Goal: Entertainment & Leisure: Browse casually

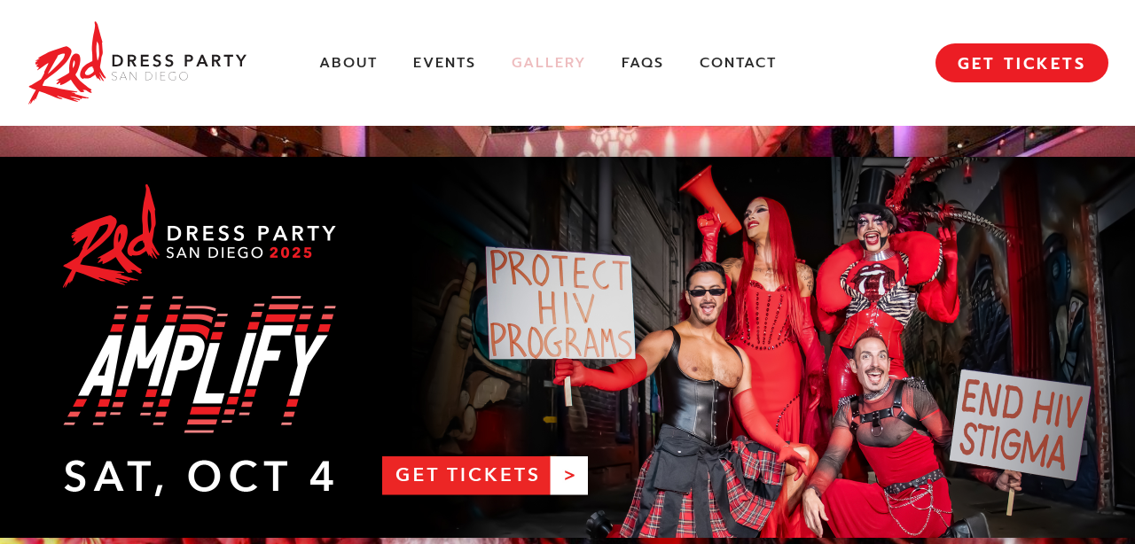
click at [556, 62] on link "Gallery" at bounding box center [548, 63] width 74 height 19
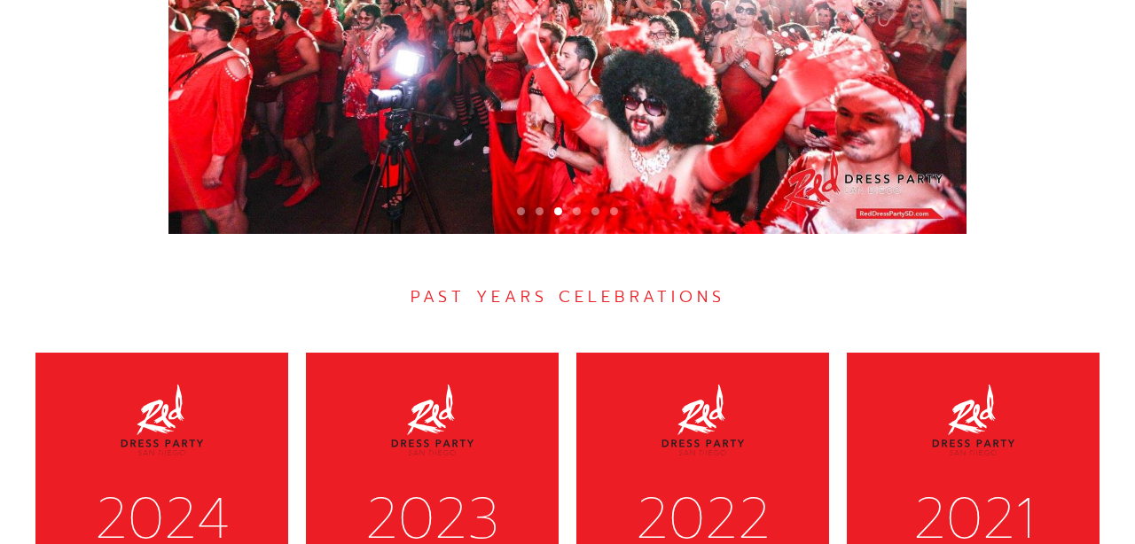
scroll to position [5349, 0]
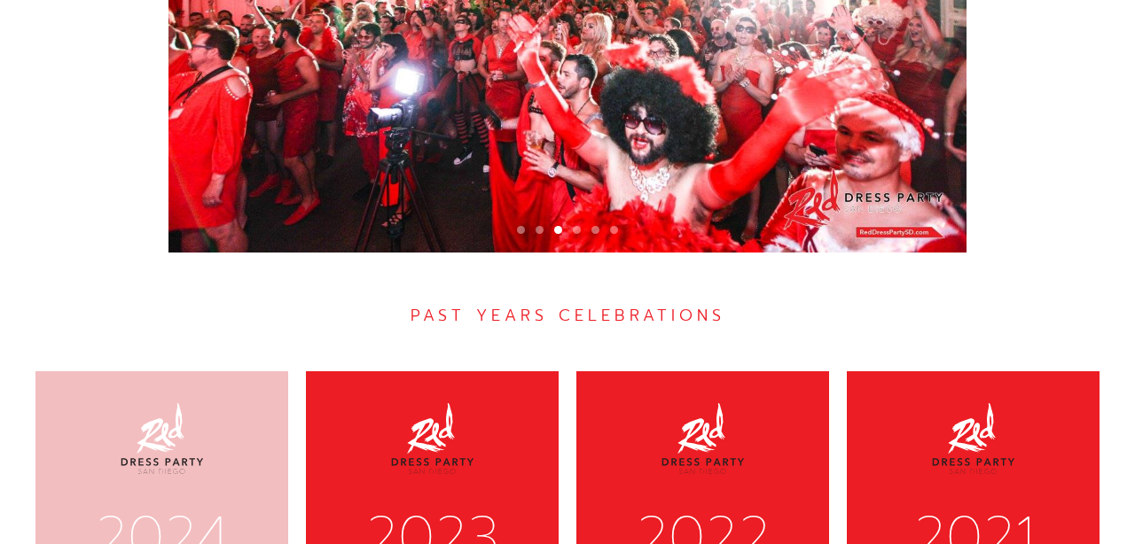
click at [100, 501] on div "2024" at bounding box center [162, 538] width 207 height 74
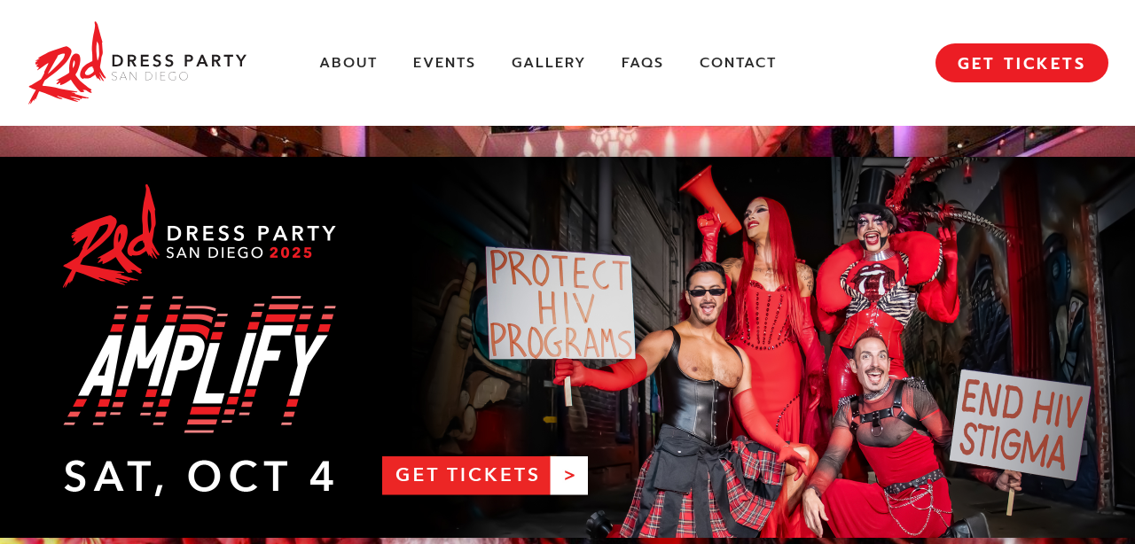
scroll to position [0, 0]
click at [553, 58] on link "Gallery" at bounding box center [548, 63] width 74 height 19
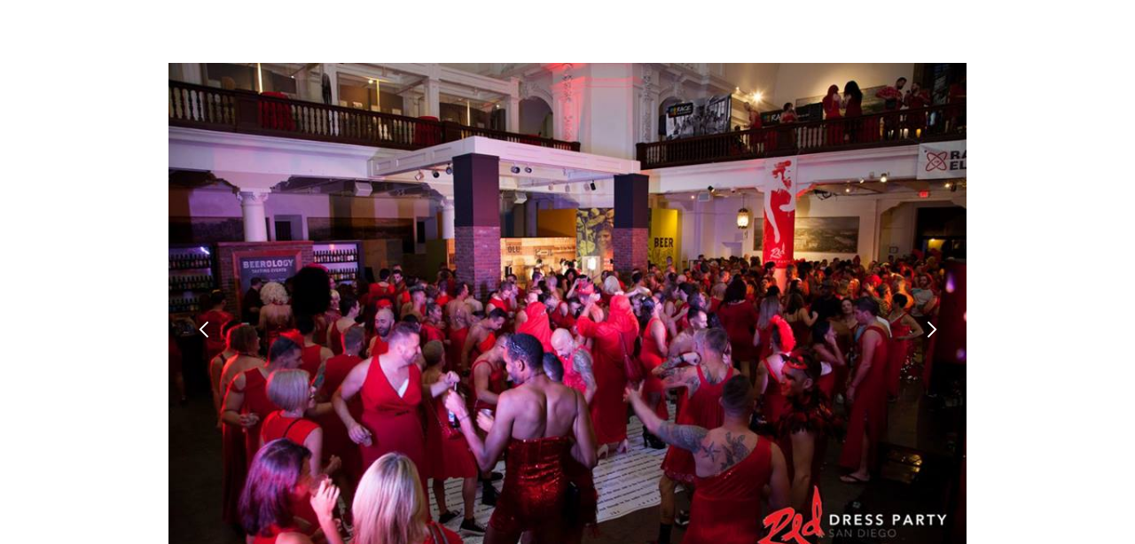
scroll to position [4984, 0]
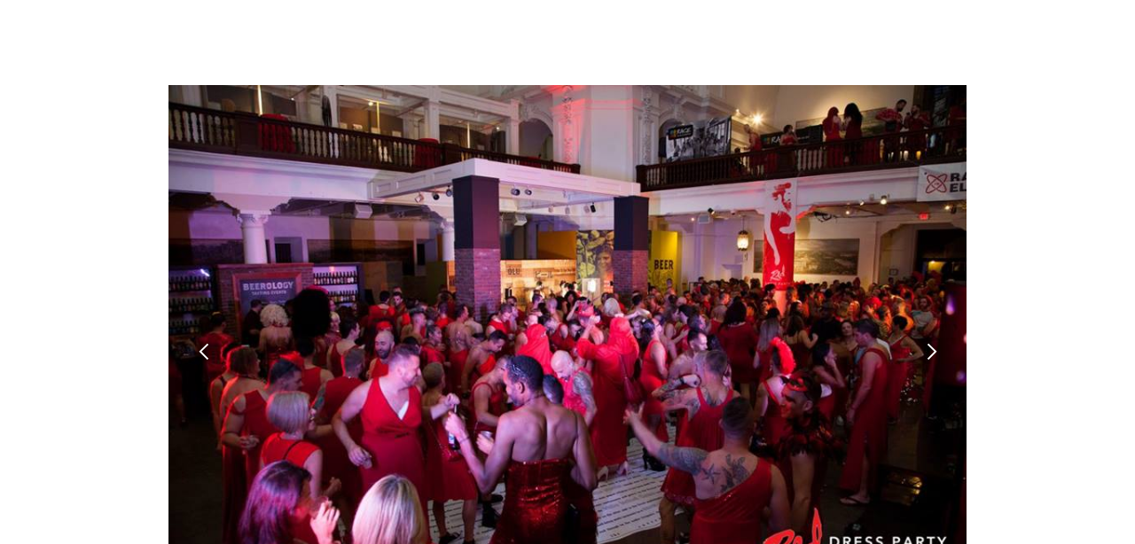
click at [935, 342] on div "next slide" at bounding box center [931, 351] width 19 height 19
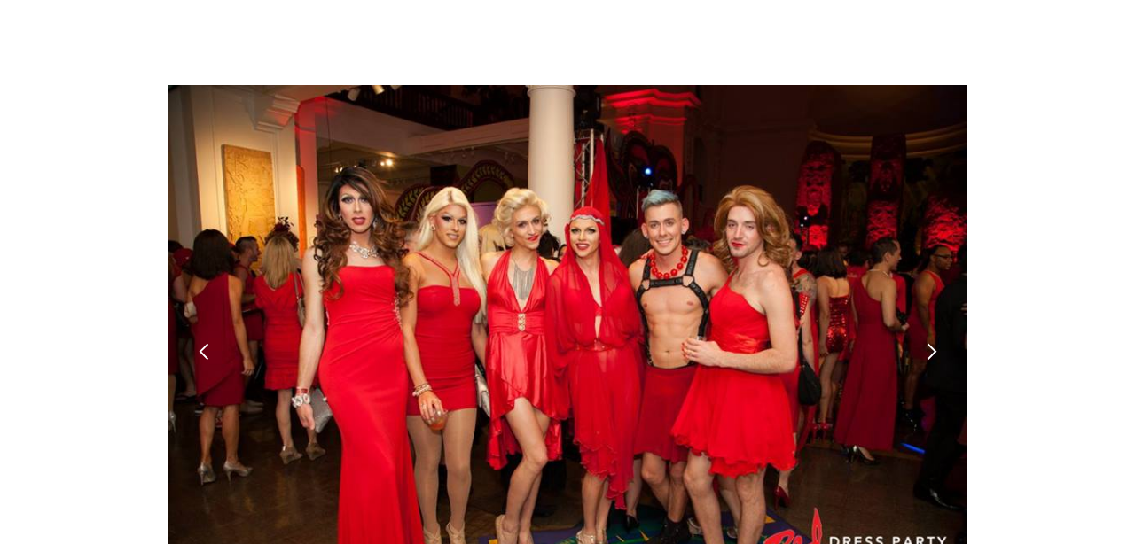
click at [933, 342] on div "next slide" at bounding box center [931, 351] width 19 height 19
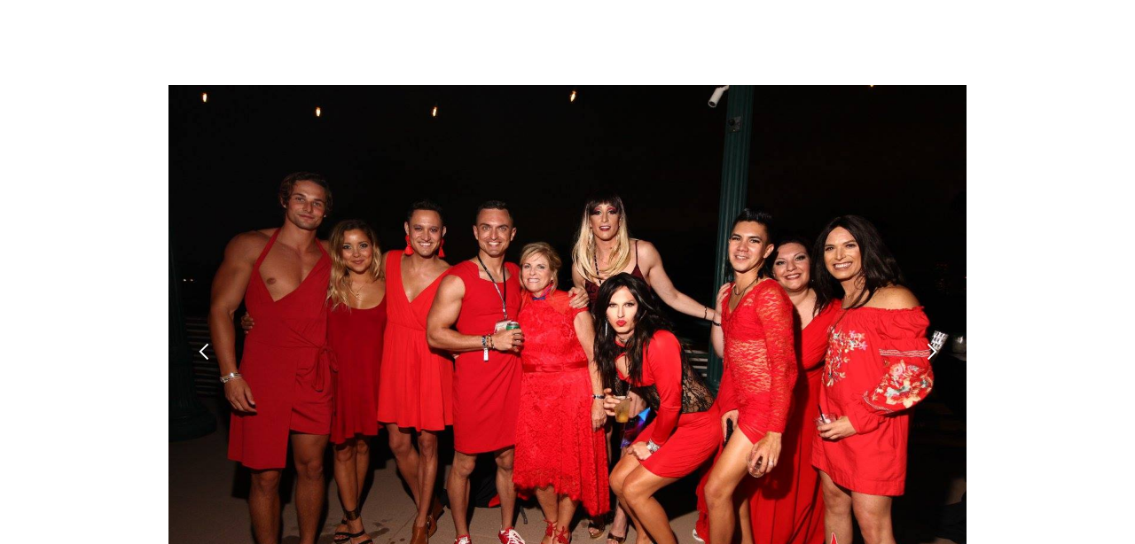
click at [933, 342] on div "next slide" at bounding box center [931, 351] width 19 height 19
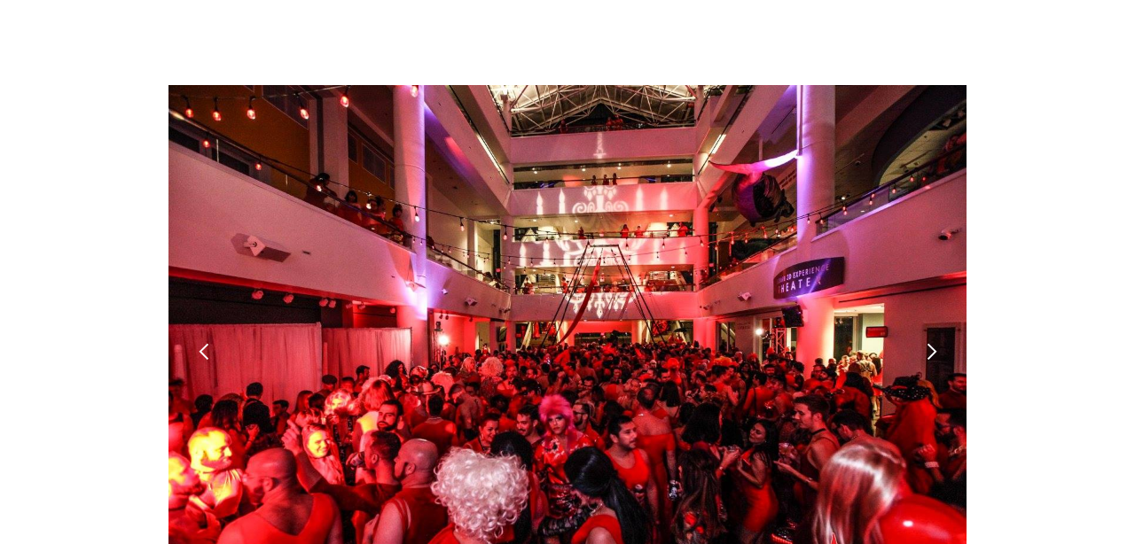
click at [932, 342] on div "next slide" at bounding box center [931, 351] width 19 height 19
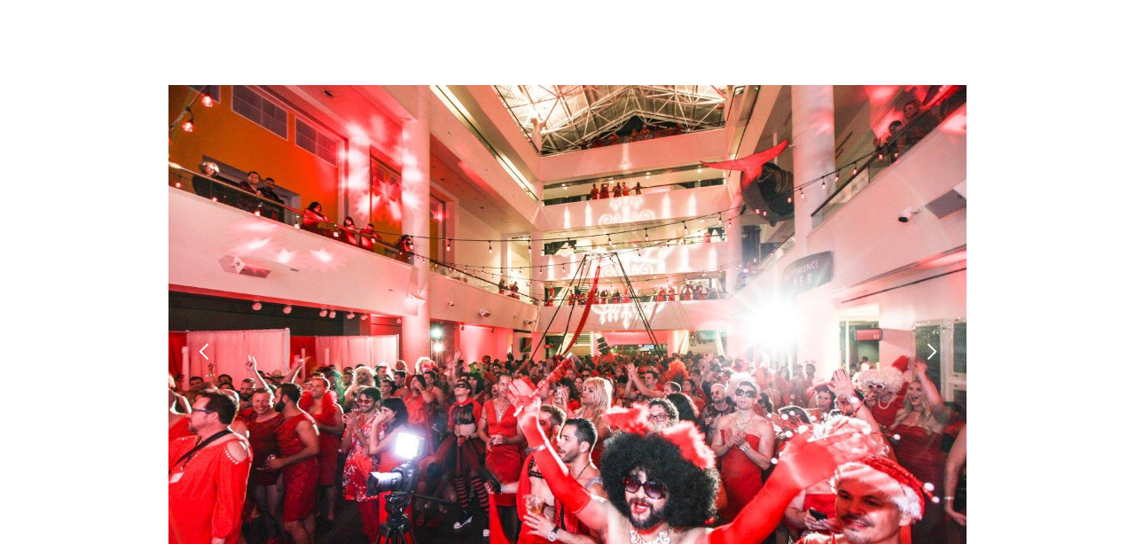
click at [932, 342] on div "next slide" at bounding box center [931, 351] width 19 height 19
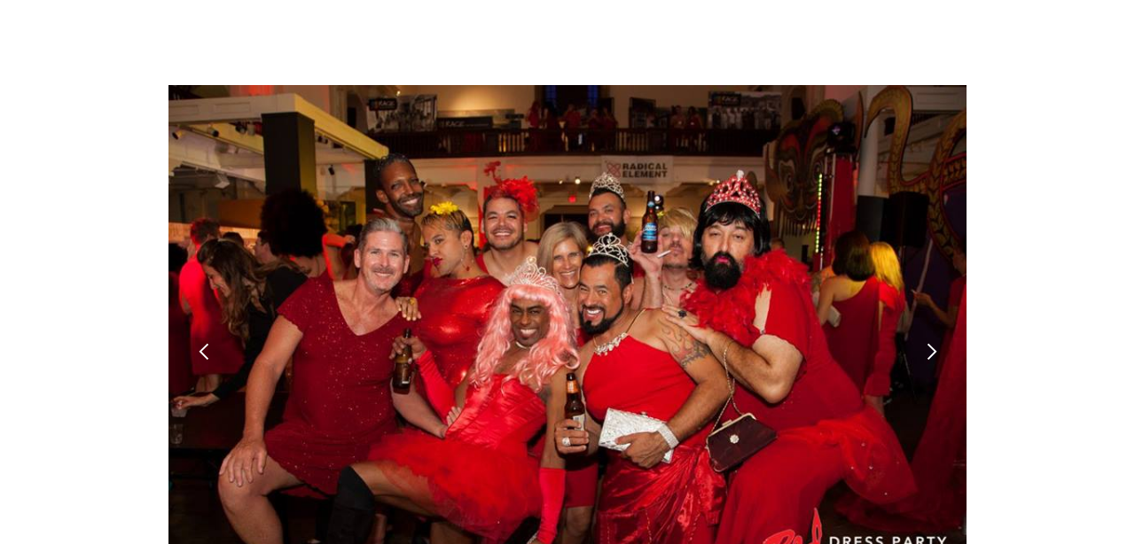
click at [932, 342] on div "next slide" at bounding box center [931, 351] width 19 height 19
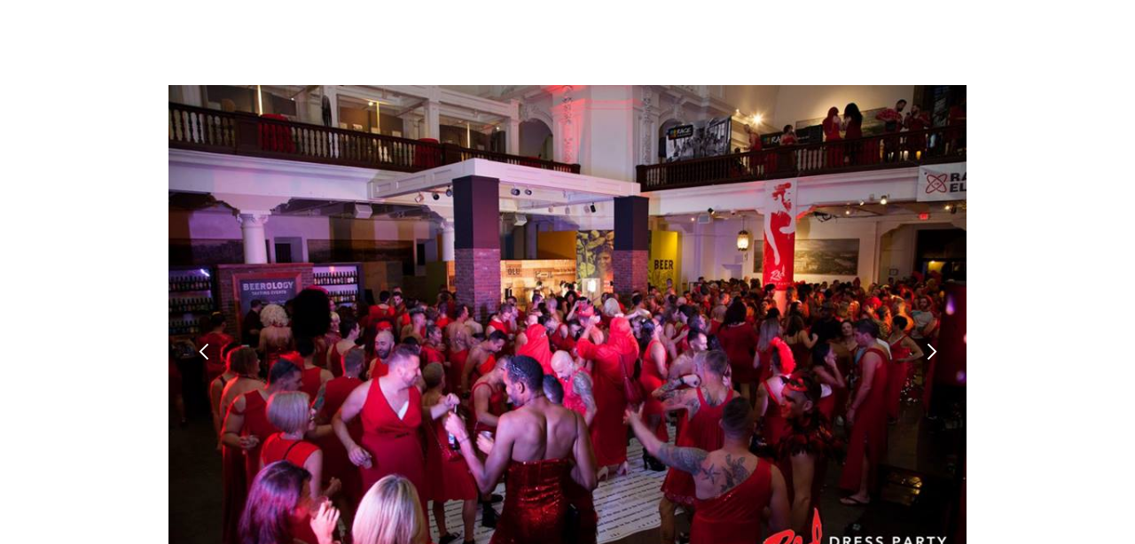
click at [932, 342] on div "next slide" at bounding box center [931, 351] width 19 height 19
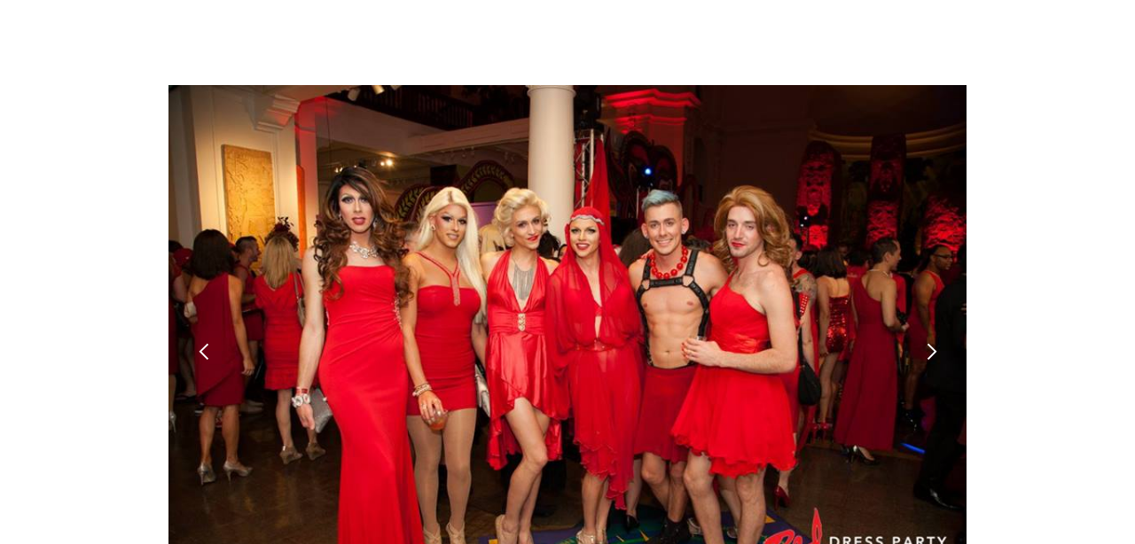
click at [932, 342] on div "next slide" at bounding box center [931, 351] width 19 height 19
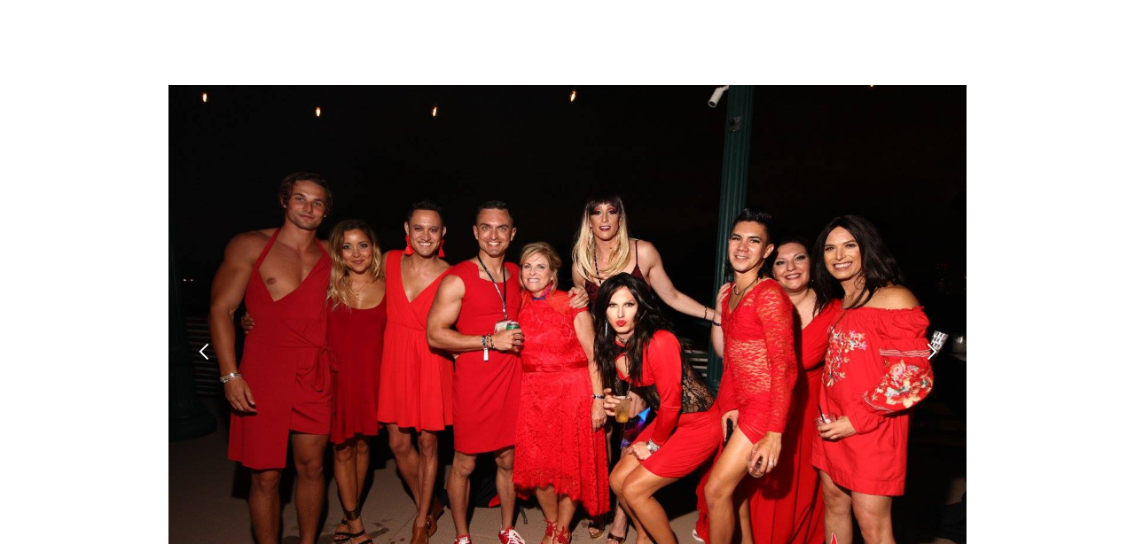
click at [932, 342] on div "next slide" at bounding box center [931, 351] width 19 height 19
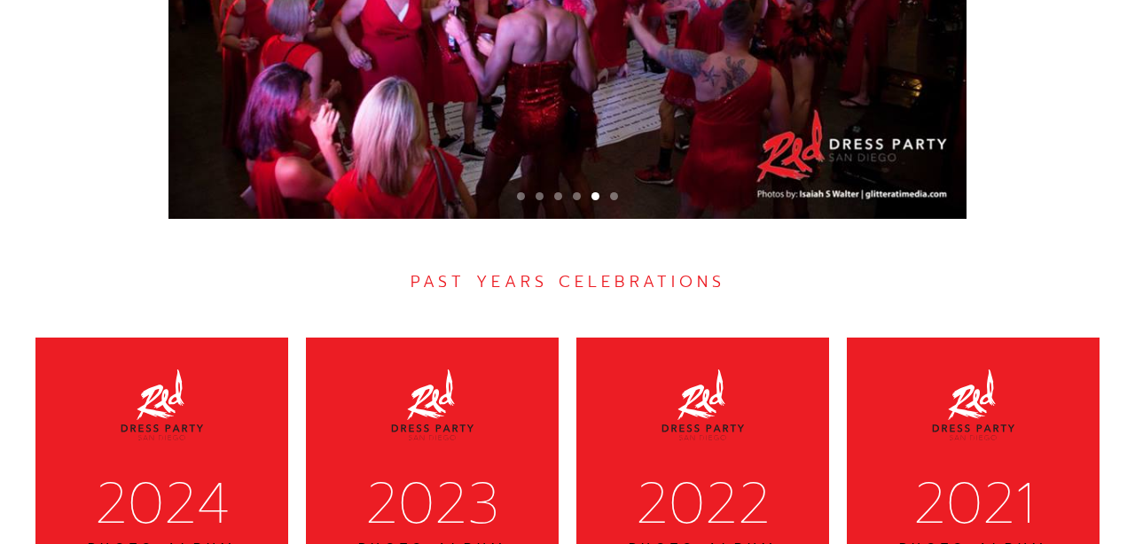
scroll to position [5393, 0]
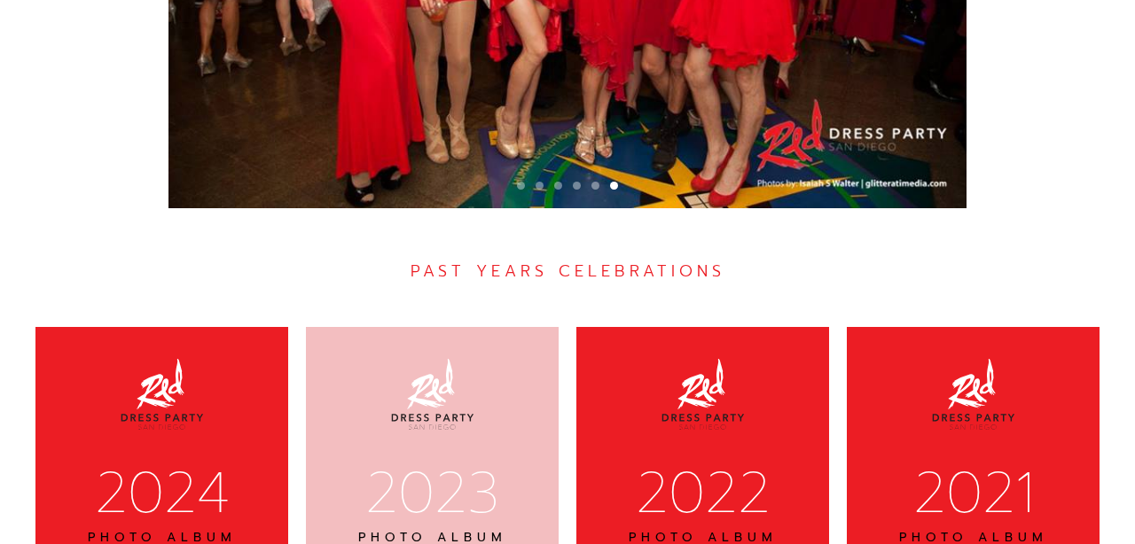
click at [420, 457] on div "2023" at bounding box center [432, 494] width 207 height 74
